Goal: Book appointment/travel/reservation

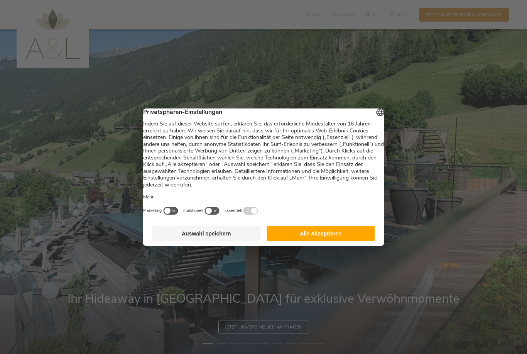
click at [333, 236] on button "Alle Akzeptieren" at bounding box center [320, 233] width 108 height 15
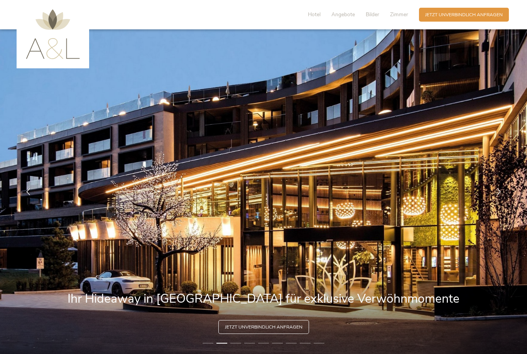
click at [403, 15] on span "Zimmer" at bounding box center [399, 14] width 18 height 7
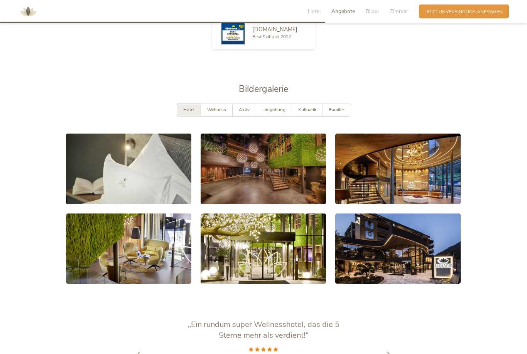
scroll to position [1179, 0]
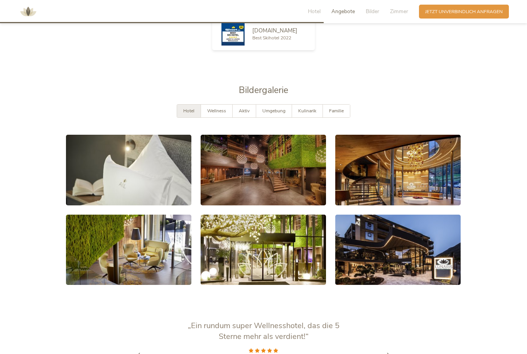
click at [192, 114] on span "Hotel" at bounding box center [188, 111] width 11 height 6
click at [193, 114] on span "Hotel" at bounding box center [188, 111] width 11 height 6
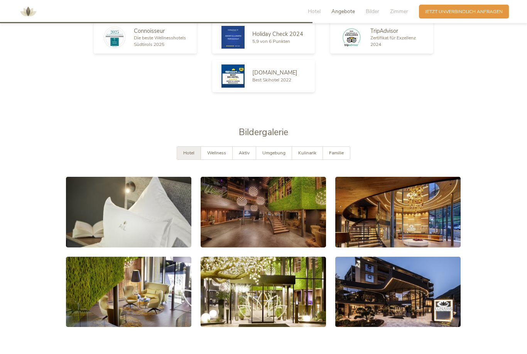
scroll to position [1138, 0]
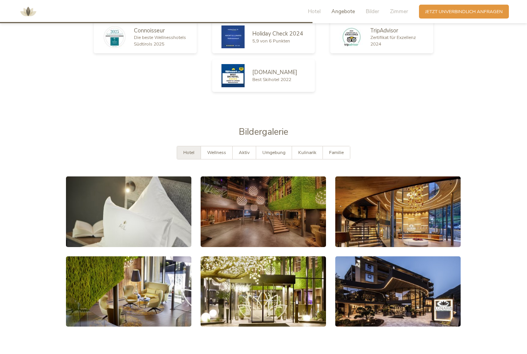
click at [400, 12] on span "Zimmer" at bounding box center [399, 11] width 18 height 7
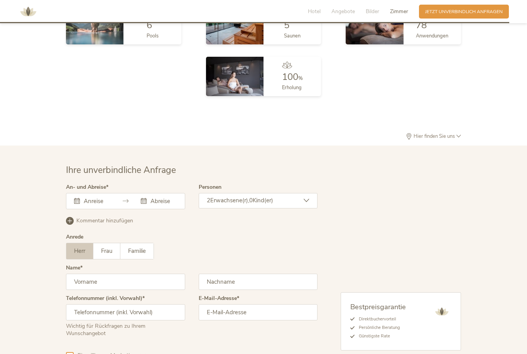
scroll to position [1856, 0]
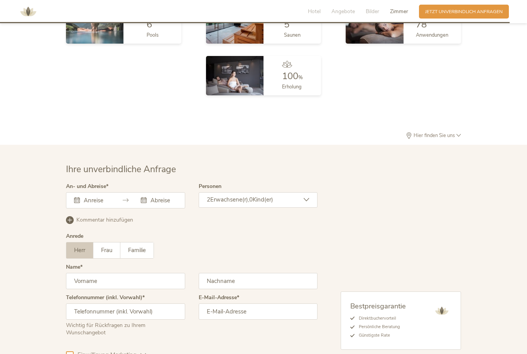
click at [459, 138] on icon at bounding box center [458, 135] width 5 height 5
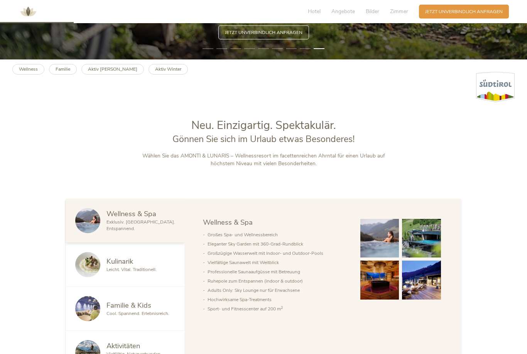
scroll to position [294, 0]
click at [108, 72] on b "Aktiv Sommer" at bounding box center [112, 69] width 49 height 6
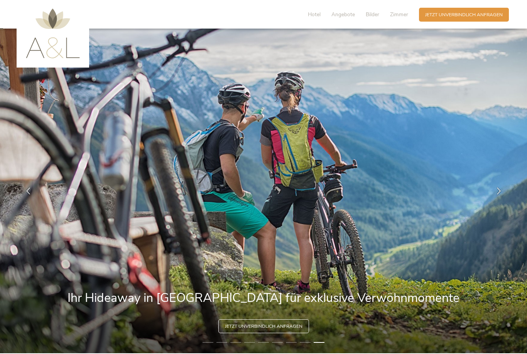
scroll to position [0, 0]
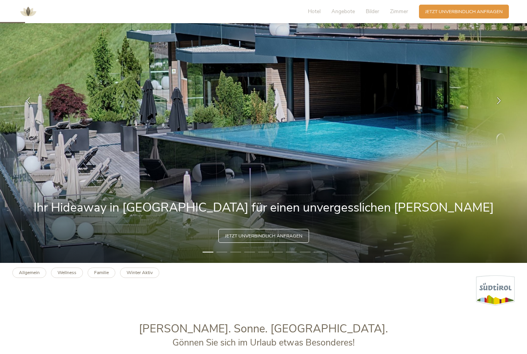
scroll to position [91, 0]
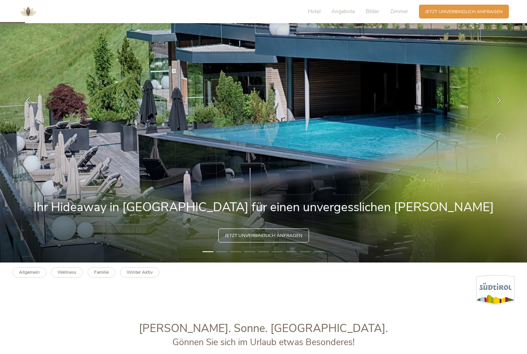
click at [282, 262] on img at bounding box center [263, 100] width 527 height 324
click at [295, 239] on span "Jetzt unverbindlich anfragen" at bounding box center [263, 235] width 77 height 7
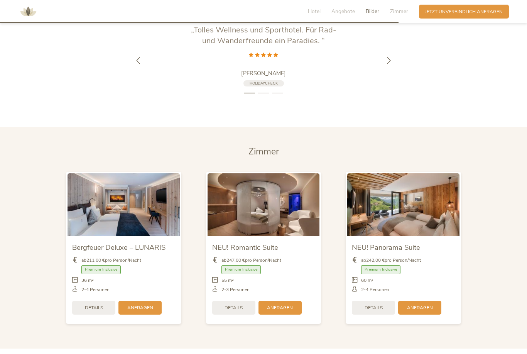
scroll to position [1474, 0]
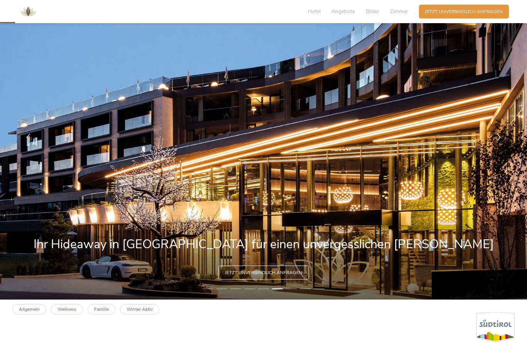
click at [289, 279] on div "Jetzt unverbindlich anfragen" at bounding box center [263, 272] width 91 height 14
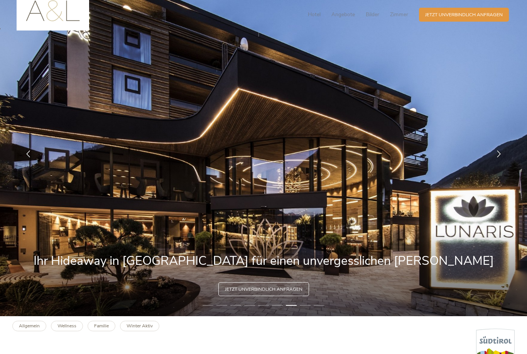
scroll to position [0, 0]
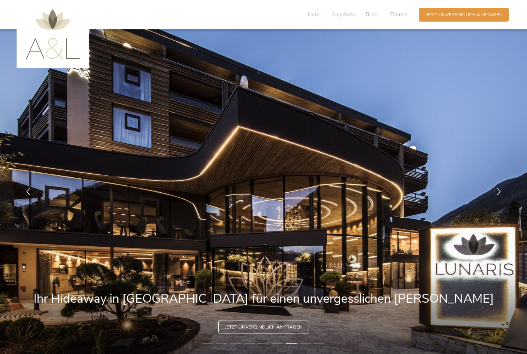
click at [400, 14] on span "Zimmer" at bounding box center [399, 14] width 18 height 7
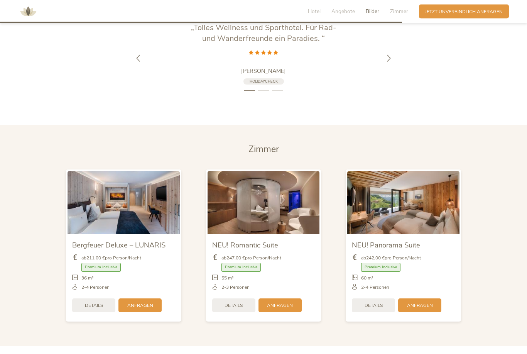
scroll to position [1477, 0]
click at [448, 214] on img at bounding box center [403, 202] width 112 height 63
click at [432, 209] on img at bounding box center [403, 202] width 112 height 63
click at [418, 208] on img at bounding box center [403, 202] width 112 height 63
click at [416, 211] on img at bounding box center [403, 202] width 112 height 63
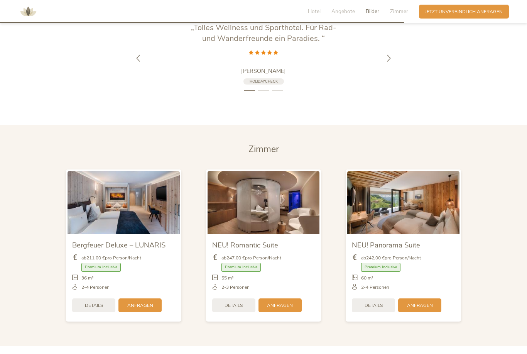
click at [385, 312] on div "Details" at bounding box center [373, 305] width 43 height 14
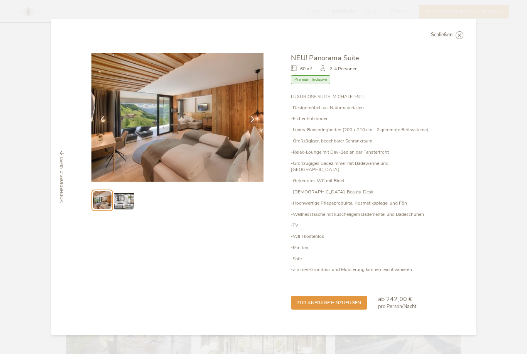
scroll to position [1105, 0]
click at [126, 205] on img at bounding box center [124, 200] width 20 height 20
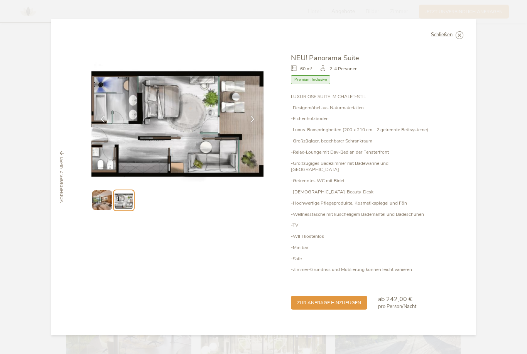
click at [254, 123] on icon at bounding box center [252, 119] width 7 height 7
